Goal: Task Accomplishment & Management: Use online tool/utility

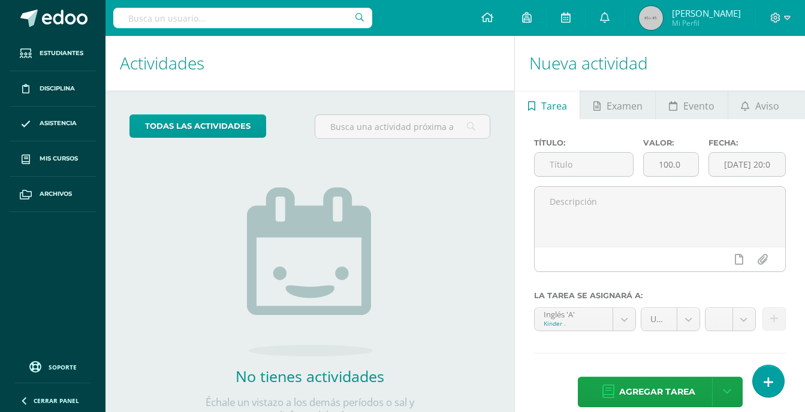
click at [752, 387] on div "Agregar tarea Agregar tarea y ocultar" at bounding box center [660, 393] width 252 height 33
click at [760, 387] on link at bounding box center [768, 381] width 34 height 35
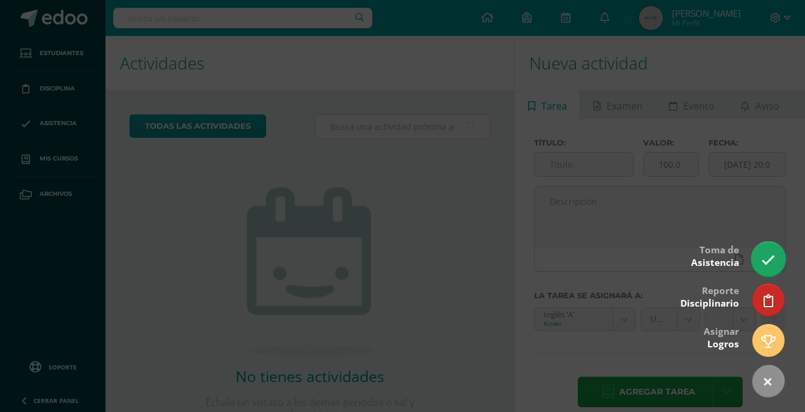
click at [767, 270] on link at bounding box center [768, 258] width 34 height 35
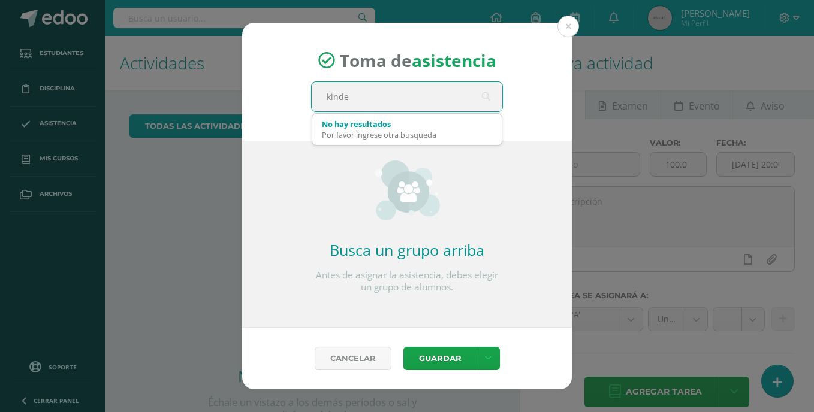
type input "kinder"
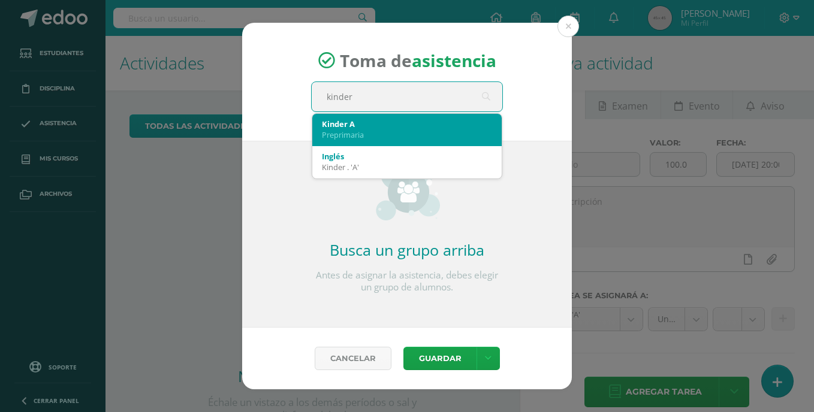
click at [417, 137] on div "Preprimaria" at bounding box center [407, 134] width 170 height 11
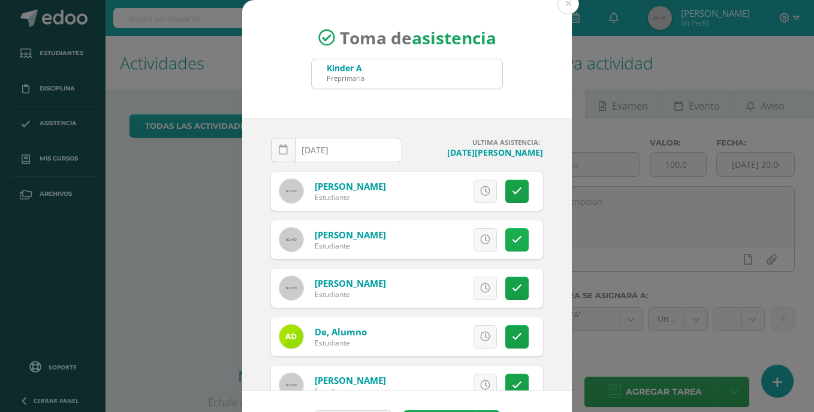
click at [512, 244] on icon at bounding box center [517, 240] width 10 height 10
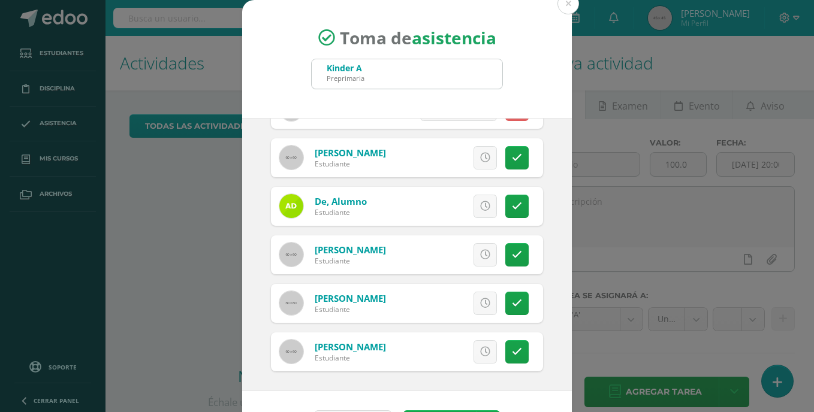
scroll to position [41, 0]
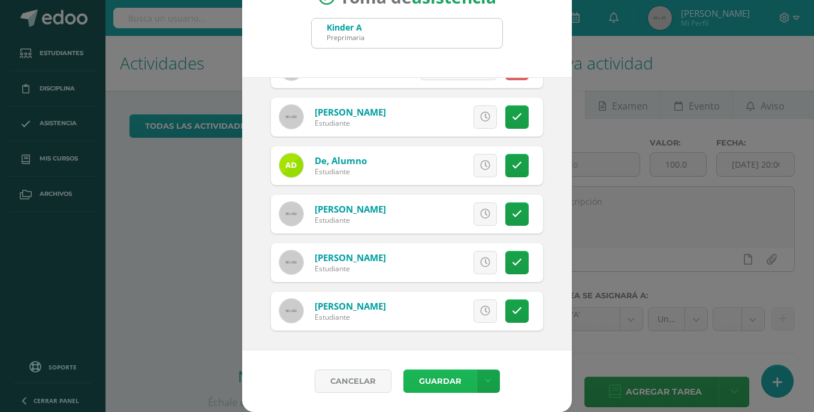
click at [428, 391] on button "Guardar" at bounding box center [439, 381] width 73 height 23
